Goal: Check status

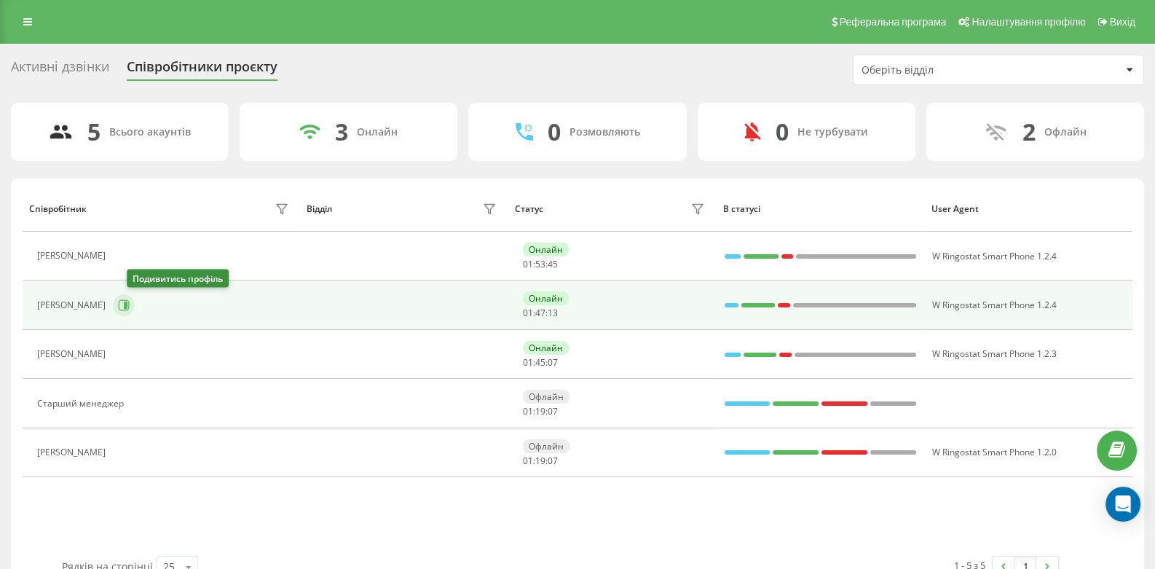
click at [135, 308] on button at bounding box center [124, 305] width 22 height 22
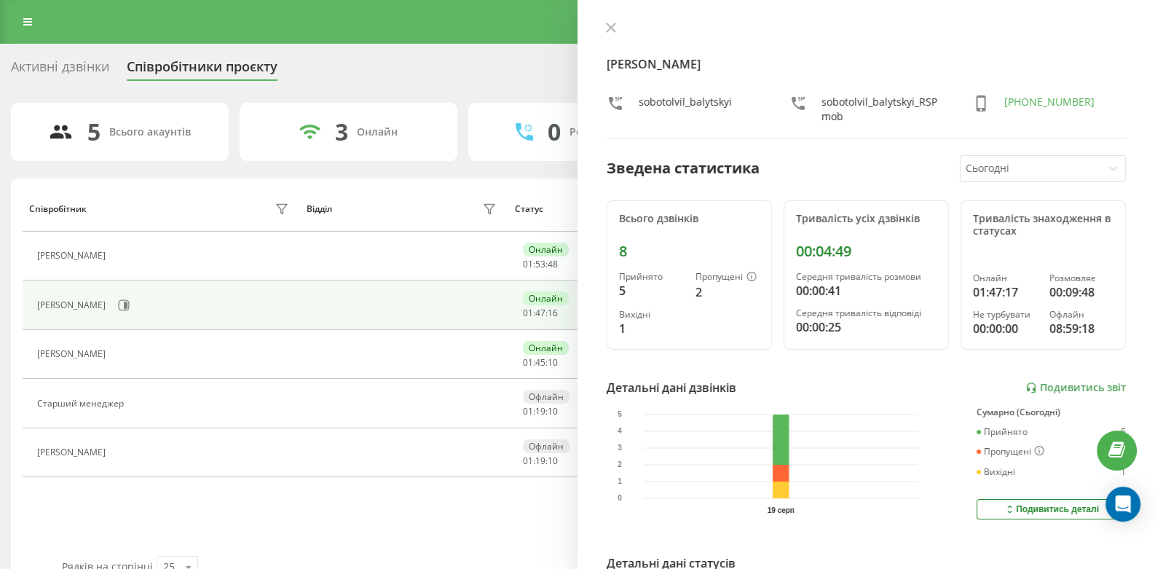
click at [385, 82] on div "Активні дзвінки Співробітники проєкту Оберіть відділ" at bounding box center [577, 70] width 1133 height 31
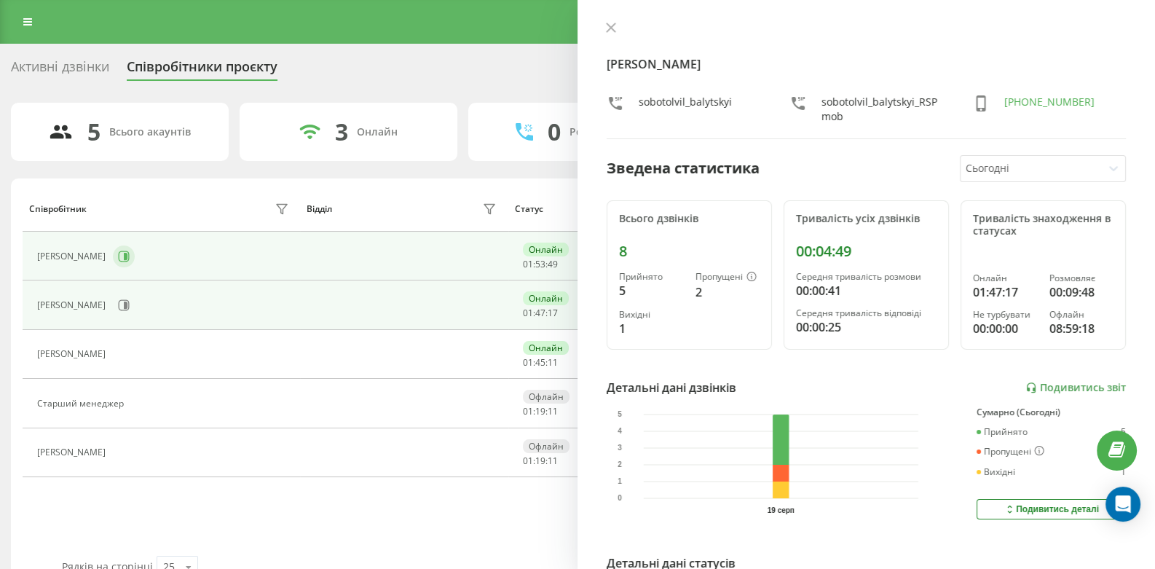
click at [127, 257] on icon at bounding box center [126, 256] width 4 height 7
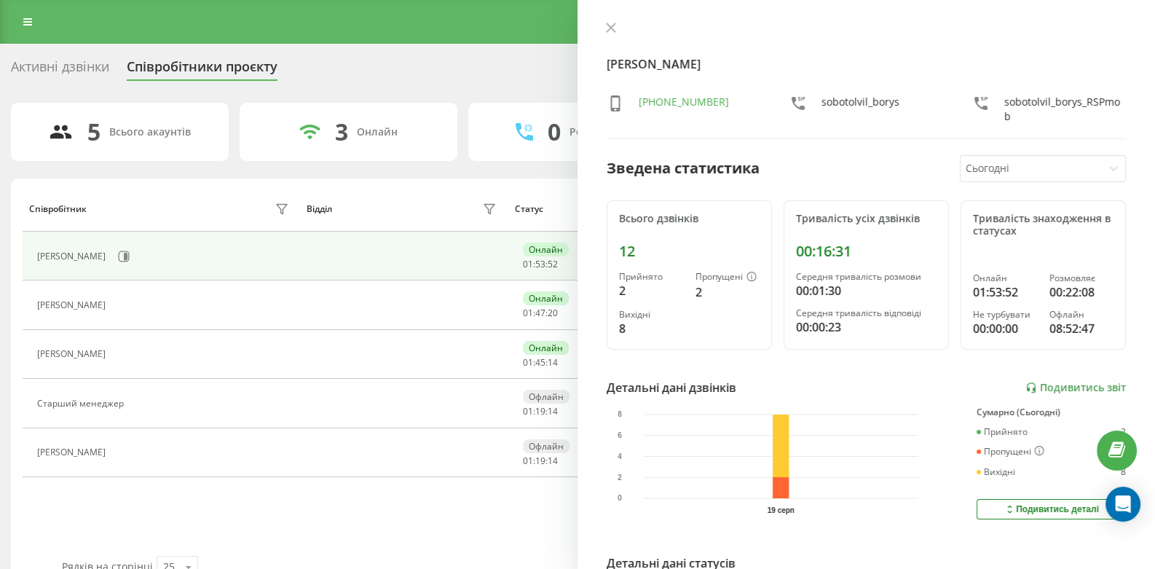
click at [610, 30] on icon at bounding box center [611, 28] width 10 height 10
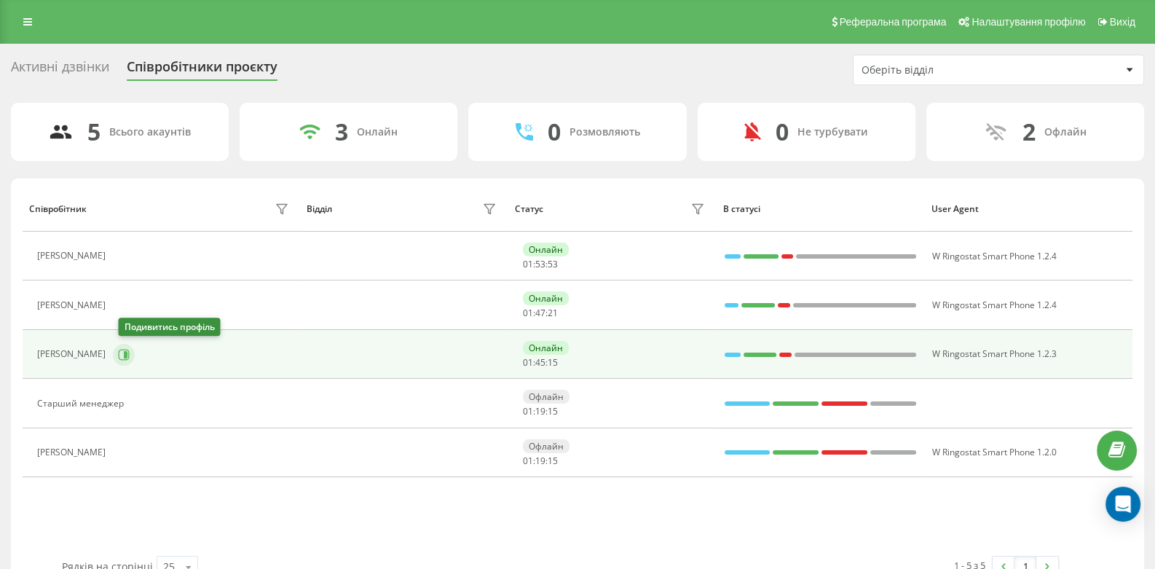
click at [125, 352] on icon at bounding box center [124, 355] width 12 height 12
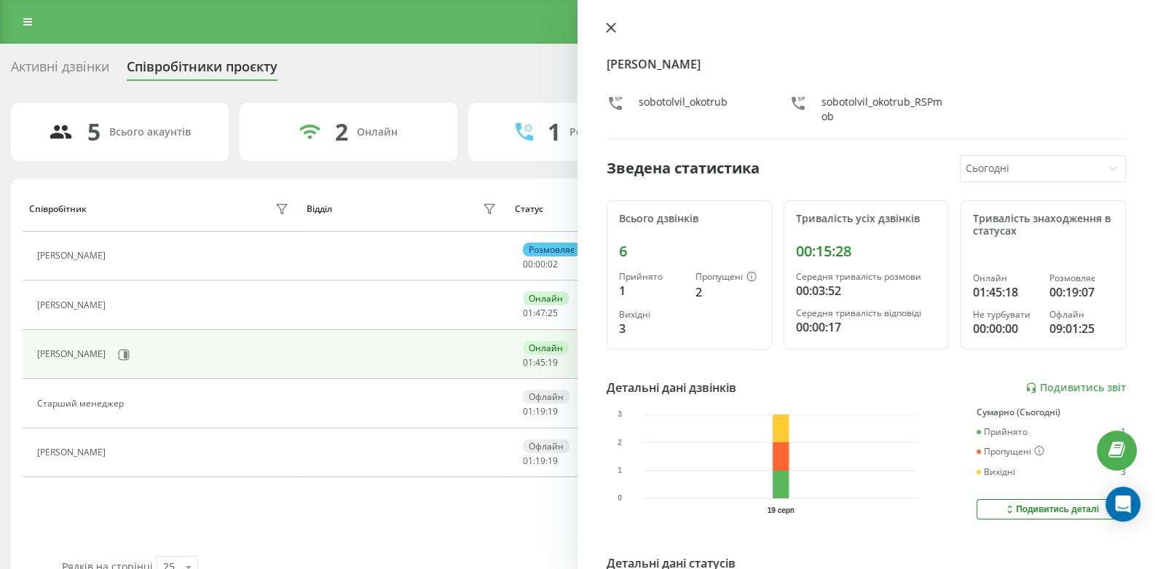
click at [608, 21] on div "[PERSON_NAME] Окотруб sobotolvil_okotrub sobotolvil_okotrub_RSPmob Зведена стат…" at bounding box center [865, 284] width 577 height 569
click at [608, 28] on icon at bounding box center [611, 28] width 10 height 10
